Goal: Information Seeking & Learning: Learn about a topic

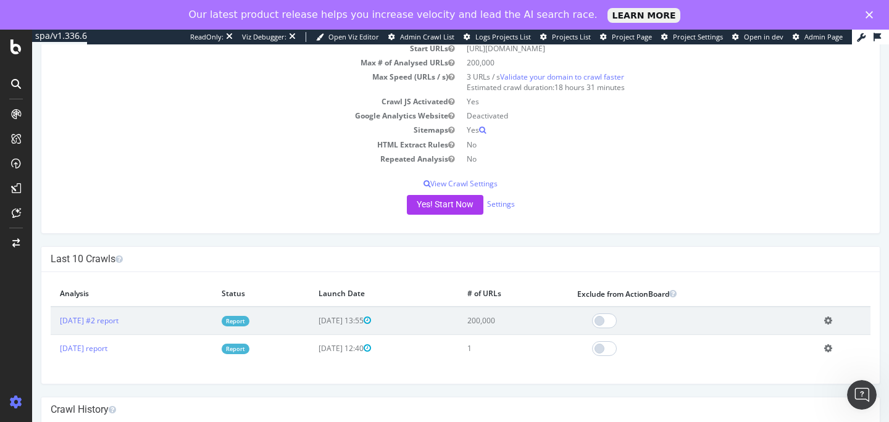
scroll to position [134, 0]
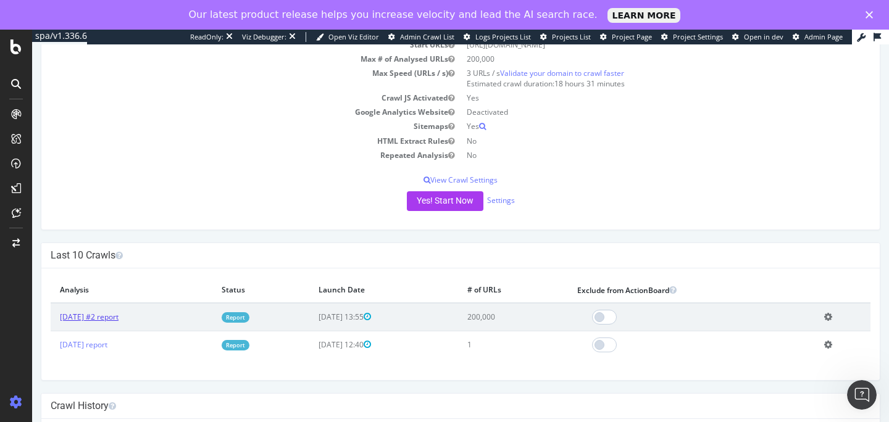
click at [114, 318] on link "[DATE] #2 report" at bounding box center [89, 317] width 59 height 10
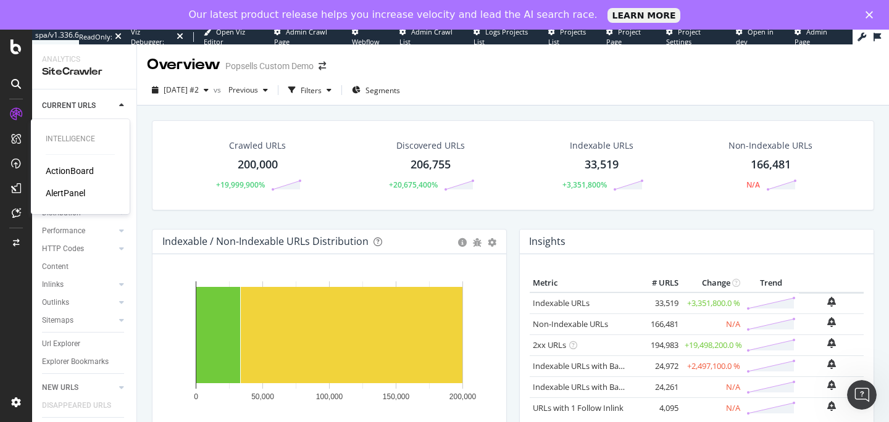
click at [61, 196] on div "AlertPanel" at bounding box center [66, 193] width 40 height 12
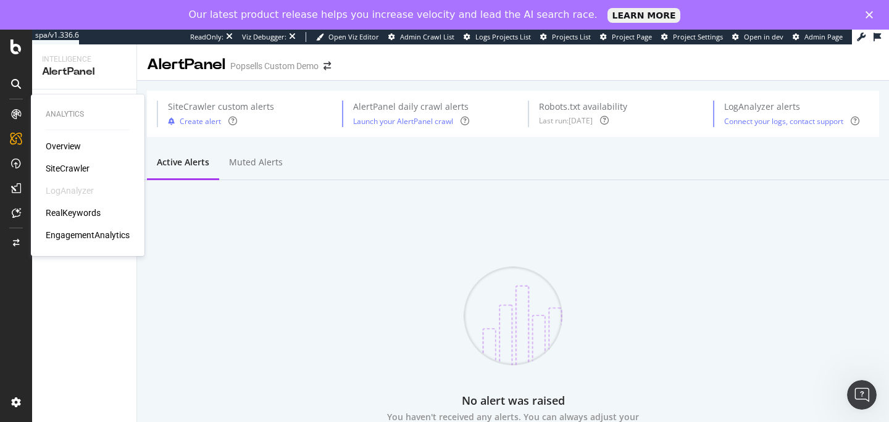
click at [62, 146] on div "Overview" at bounding box center [63, 146] width 35 height 12
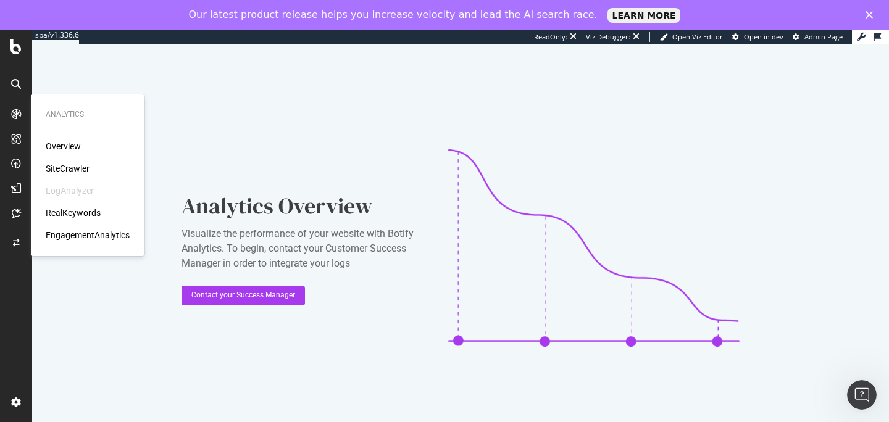
click at [66, 147] on div "Overview" at bounding box center [63, 146] width 35 height 12
click at [50, 169] on div "SiteCrawler" at bounding box center [68, 168] width 44 height 12
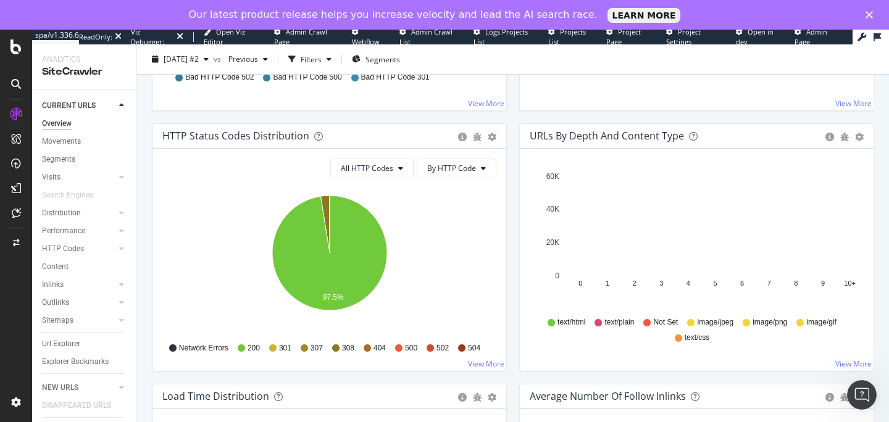
scroll to position [628, 0]
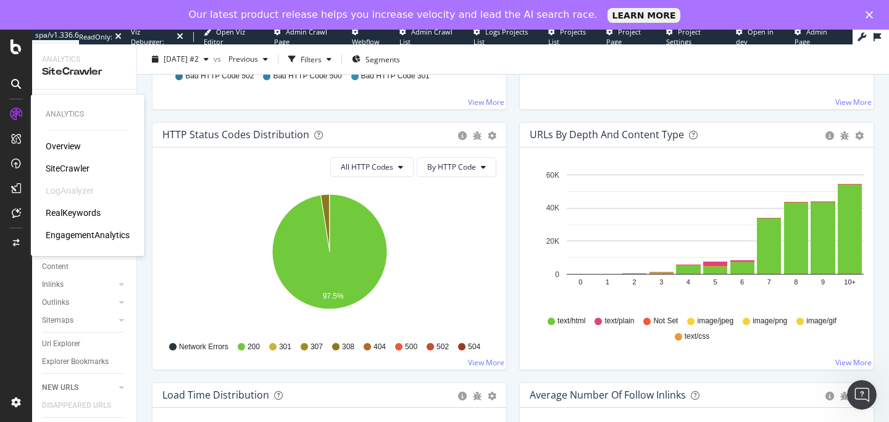
click at [73, 217] on div "RealKeywords" at bounding box center [73, 213] width 55 height 12
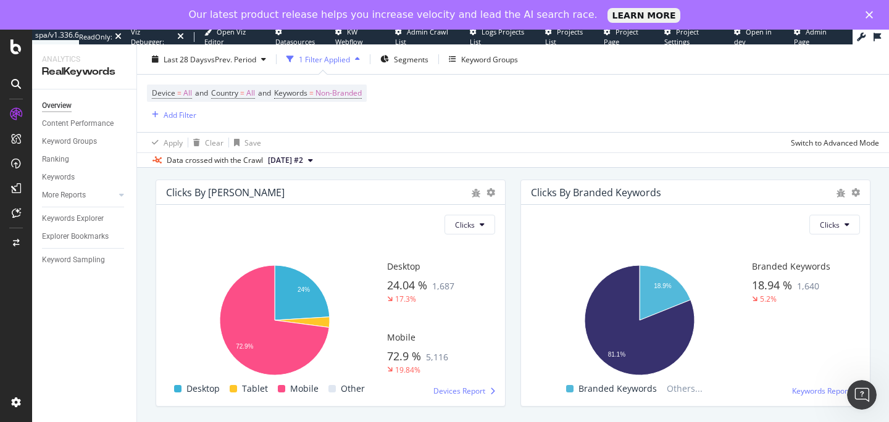
scroll to position [2096, 0]
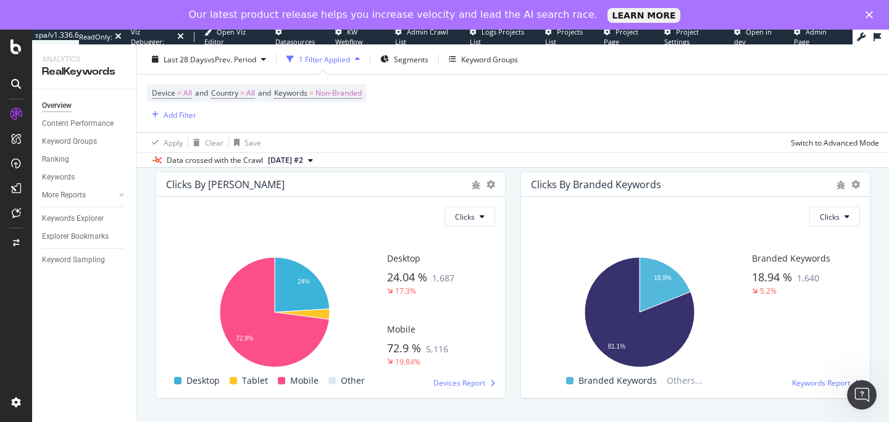
click at [866, 12] on icon "Close" at bounding box center [869, 14] width 7 height 7
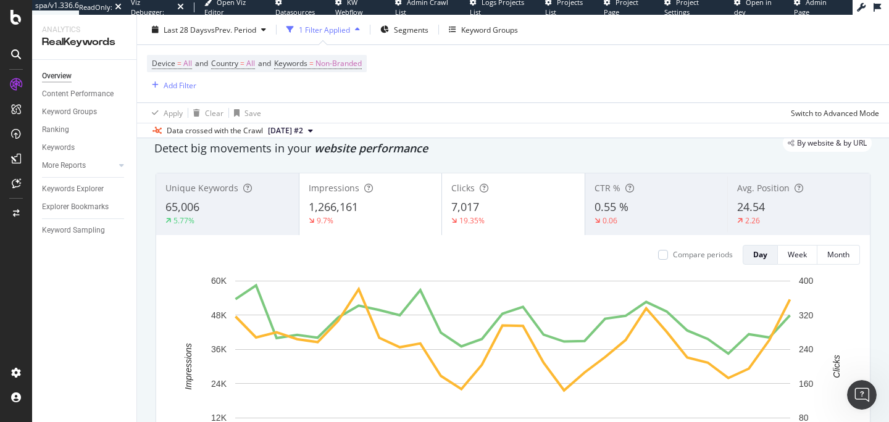
scroll to position [0, 0]
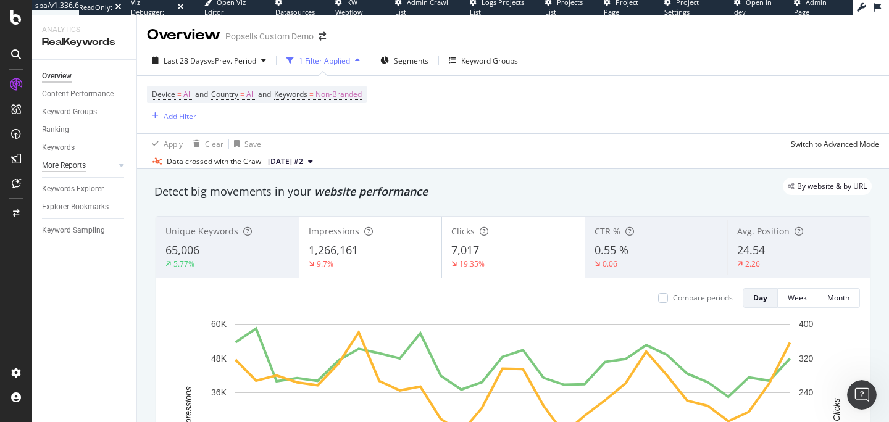
click at [73, 163] on div "More Reports" at bounding box center [64, 165] width 44 height 13
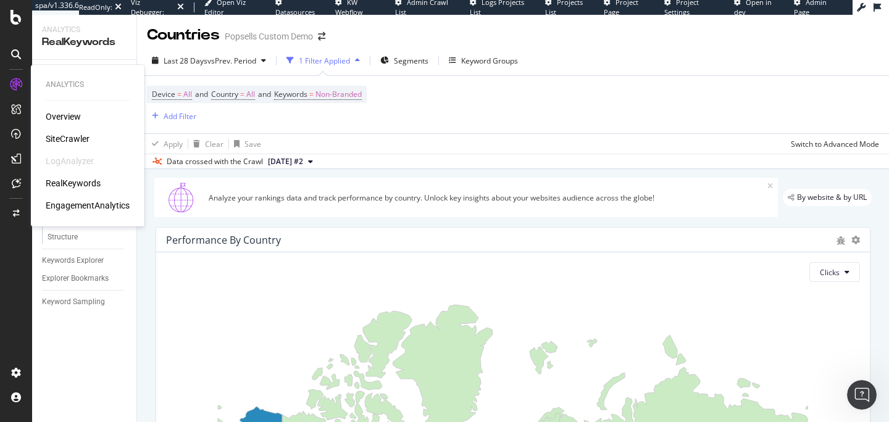
click at [73, 204] on div "EngagementAnalytics" at bounding box center [88, 205] width 84 height 12
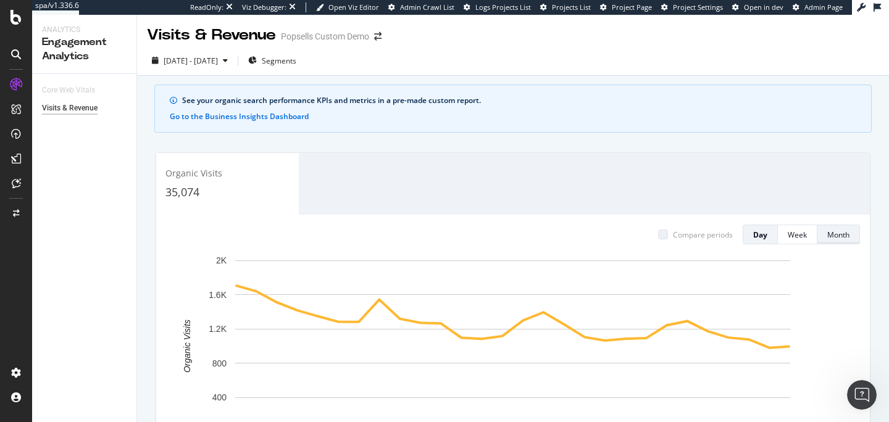
click at [827, 240] on div "Month" at bounding box center [838, 234] width 22 height 17
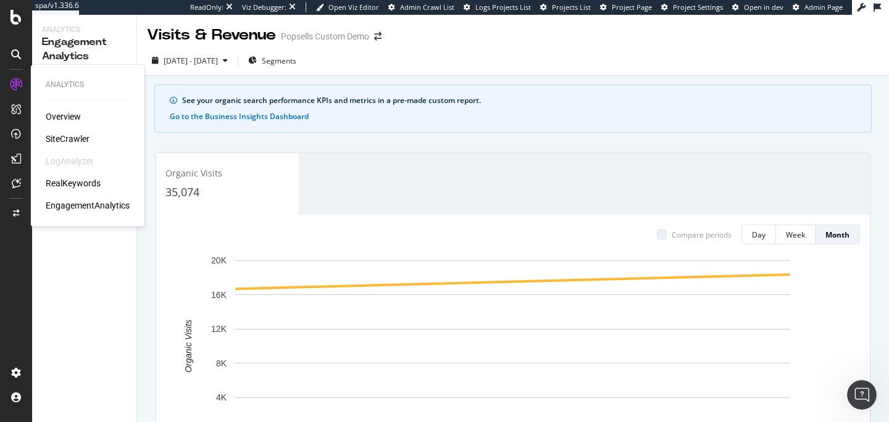
click at [61, 139] on div "SiteCrawler" at bounding box center [68, 139] width 44 height 12
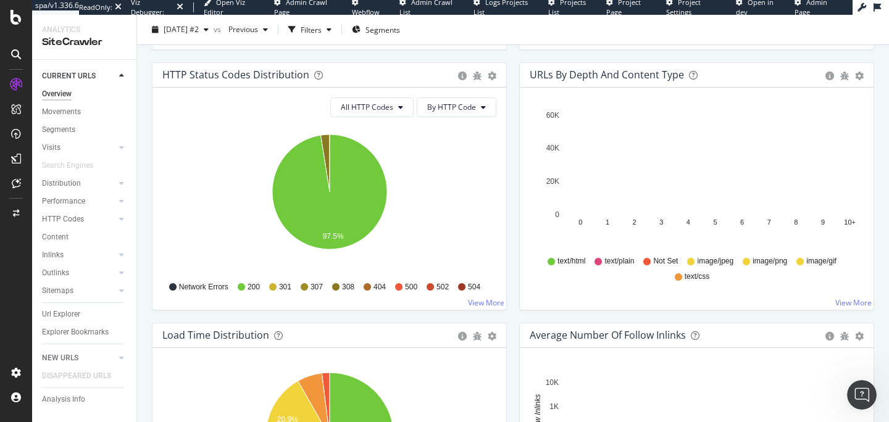
scroll to position [650, 0]
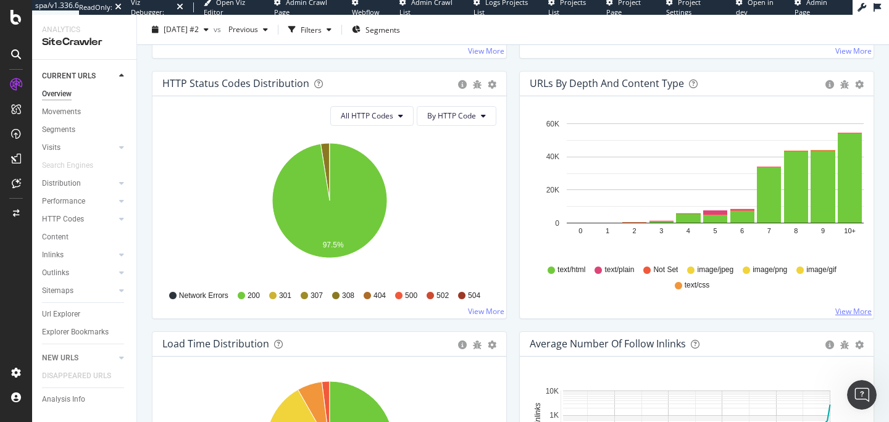
click at [852, 314] on link "View More" at bounding box center [853, 311] width 36 height 10
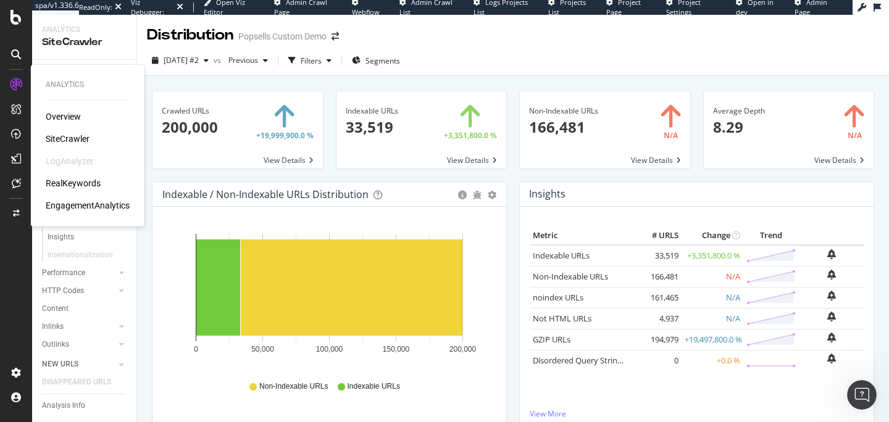
click at [69, 138] on div "SiteCrawler" at bounding box center [68, 139] width 44 height 12
